Goal: Book appointment/travel/reservation

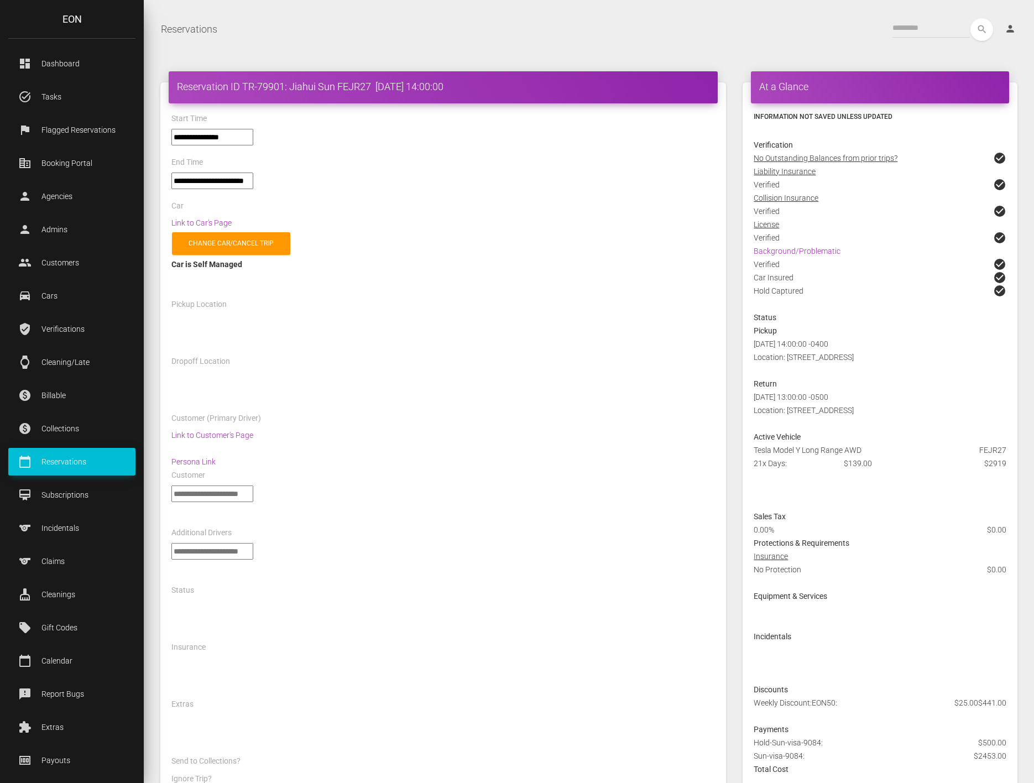
select select "*****"
select select
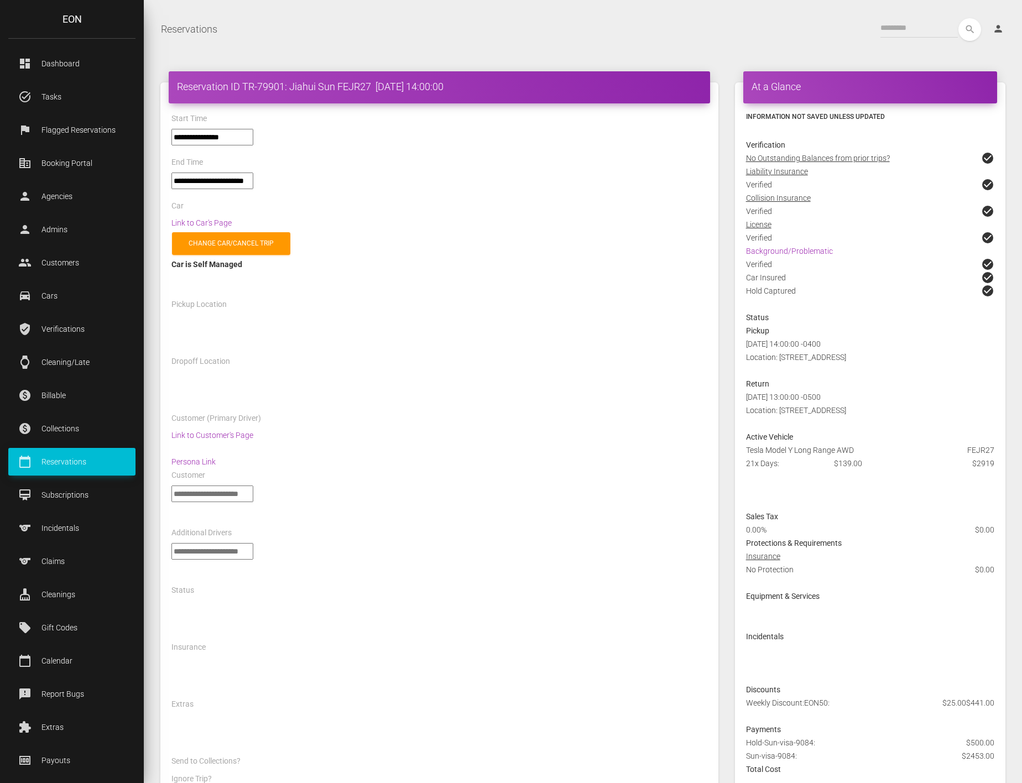
select select "*****"
select select
